Goal: Find specific page/section: Find specific page/section

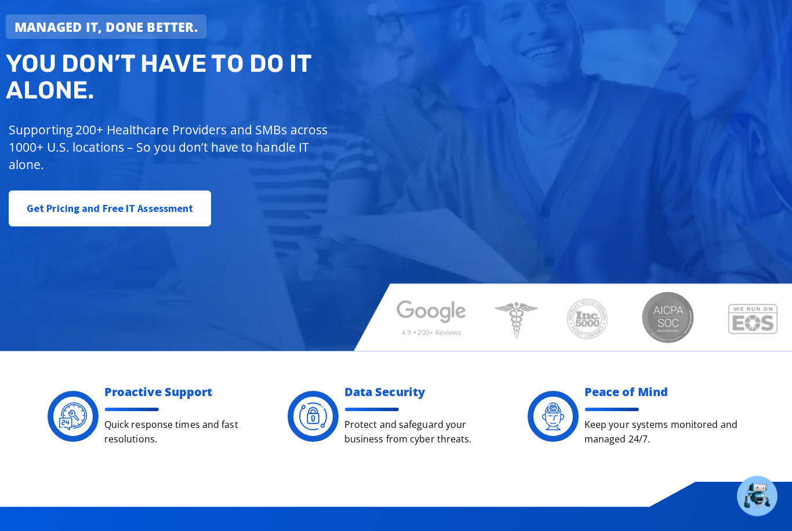
scroll to position [6, 0]
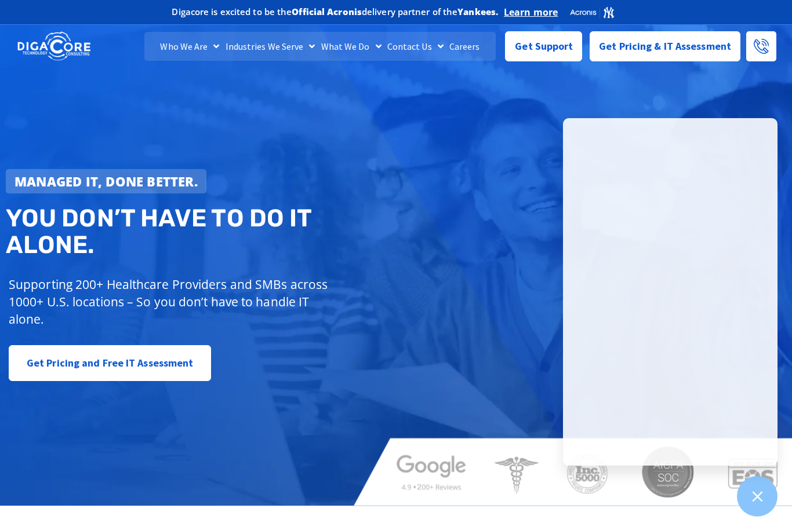
click at [455, 45] on link "Careers" at bounding box center [464, 46] width 37 height 29
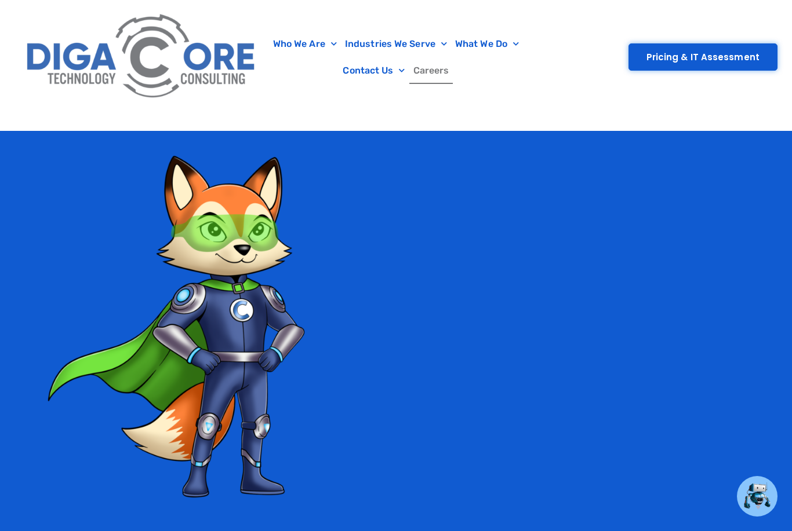
scroll to position [2505, 0]
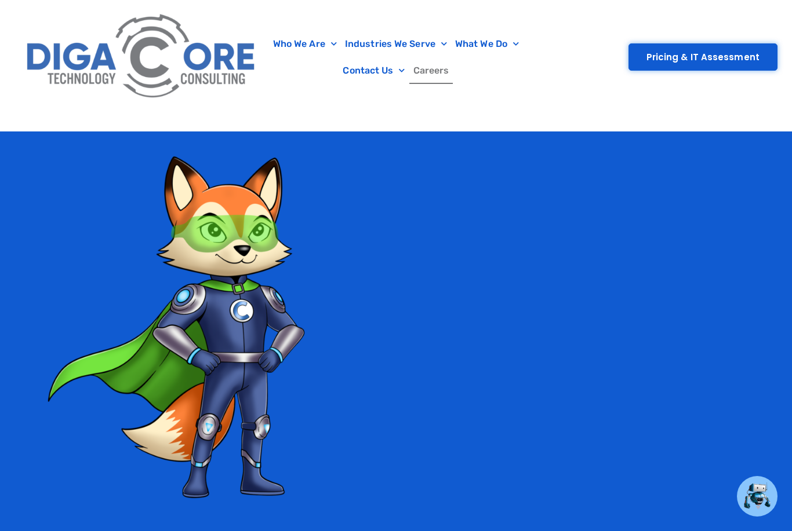
drag, startPoint x: 438, startPoint y: 1, endPoint x: 307, endPoint y: 366, distance: 387.5
